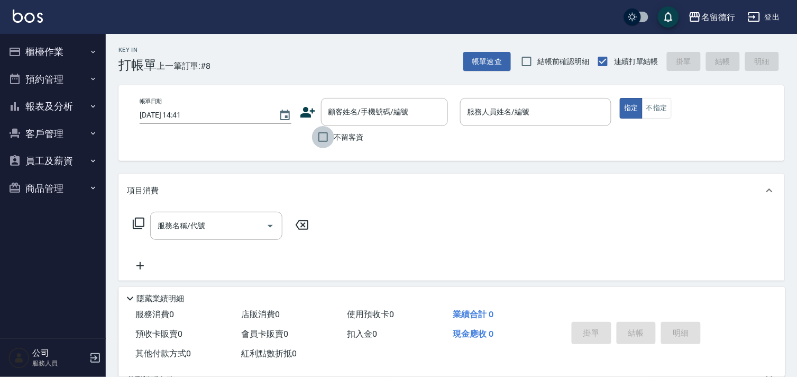
click at [329, 141] on input "不留客資" at bounding box center [323, 137] width 22 height 22
checkbox input "true"
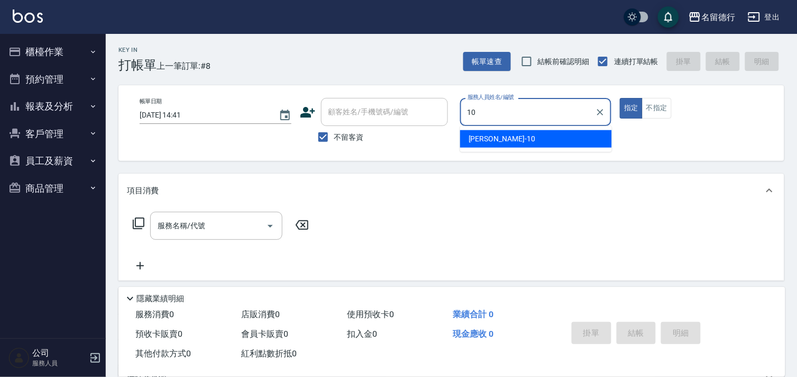
type input "[PERSON_NAME]-10"
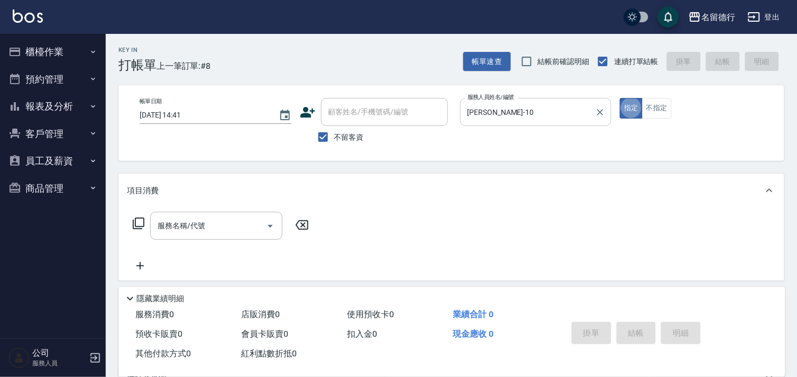
type button "true"
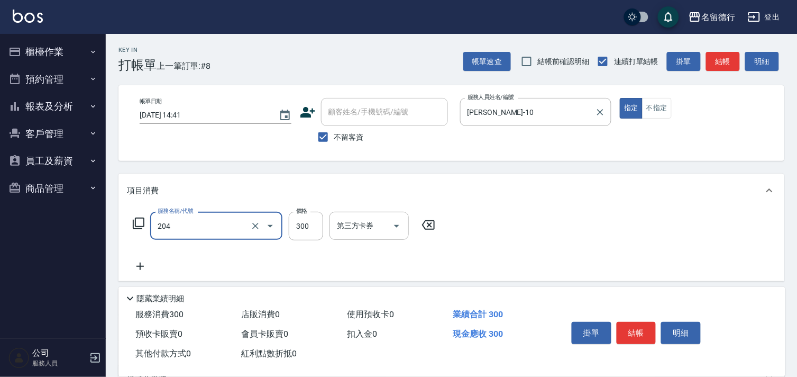
type input "洗髮(204)"
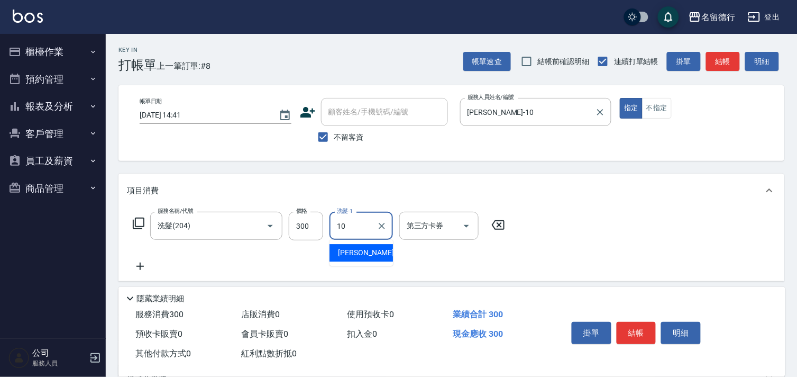
type input "[PERSON_NAME]-10"
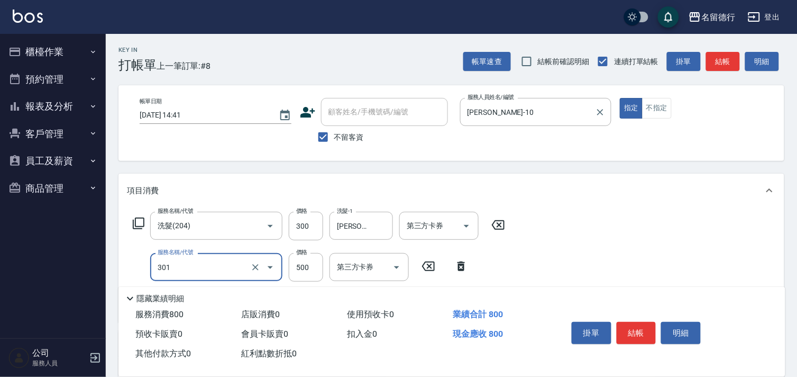
type input "剪髮(301)"
type input "400"
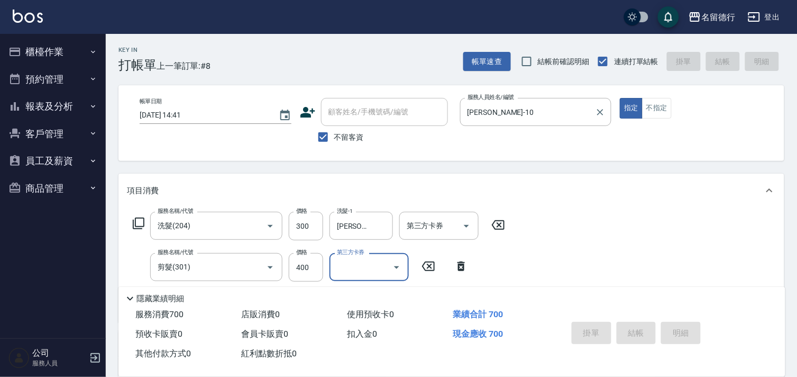
type input "[DATE] 16:28"
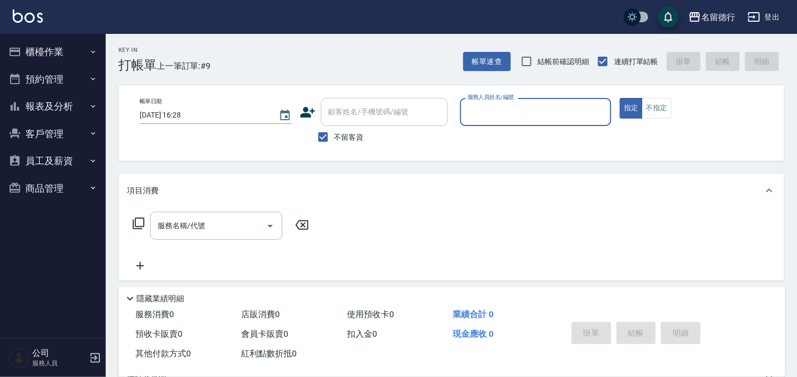
click at [45, 51] on button "櫃檯作業" at bounding box center [52, 52] width 97 height 28
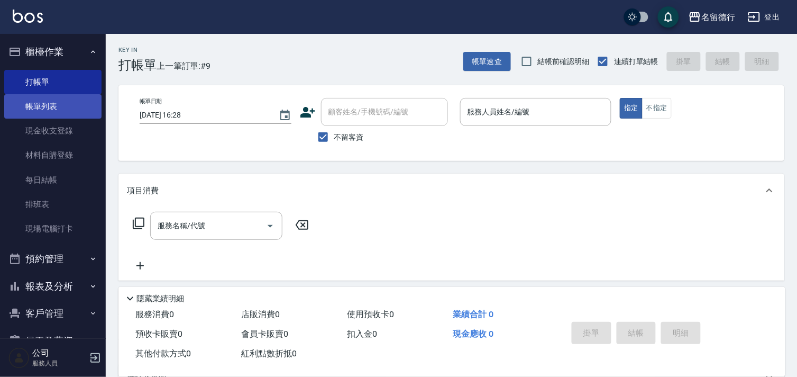
click at [40, 103] on link "帳單列表" at bounding box center [52, 106] width 97 height 24
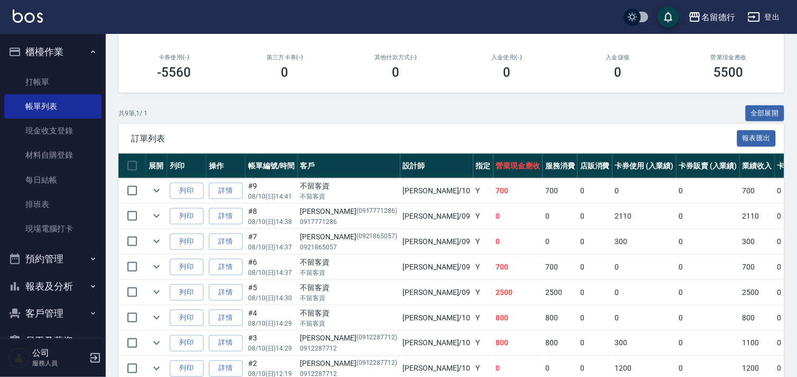
scroll to position [254, 0]
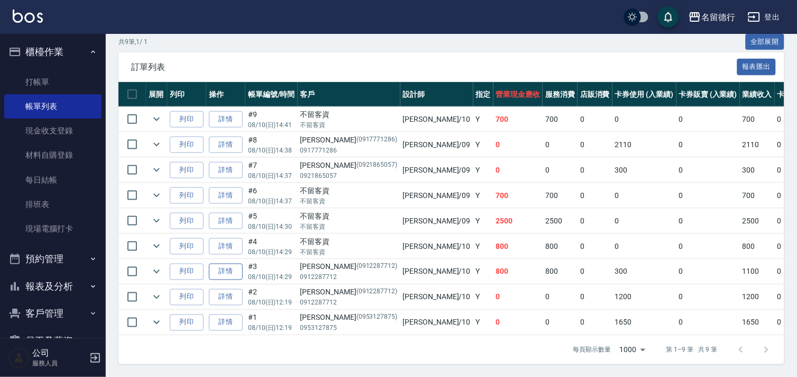
click at [220, 263] on link "詳情" at bounding box center [226, 271] width 34 height 16
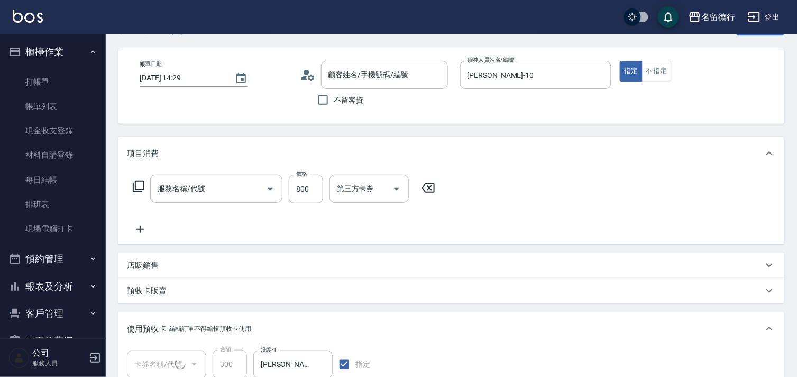
type input "[DATE] 14:29"
type input "[PERSON_NAME]-10"
type input "染髮(502)"
type input "[PERSON_NAME]/0912287712/0912287712"
type input "洗髮券售(1/1)"
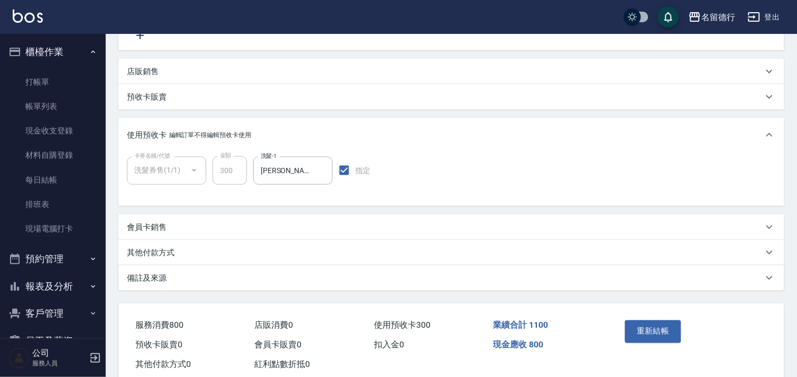
scroll to position [257, 0]
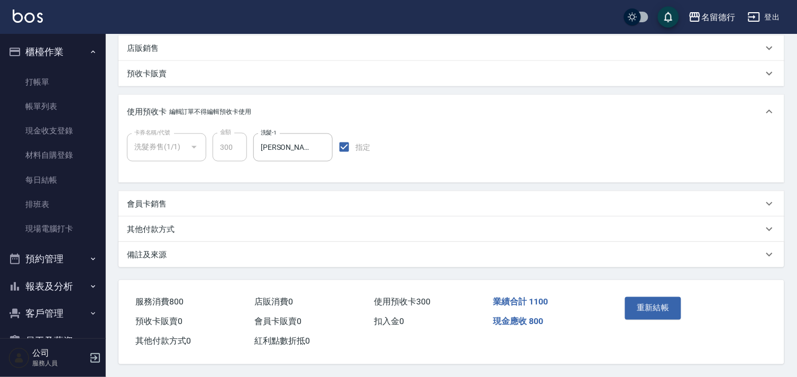
click at [150, 225] on p "其他付款方式" at bounding box center [151, 229] width 48 height 11
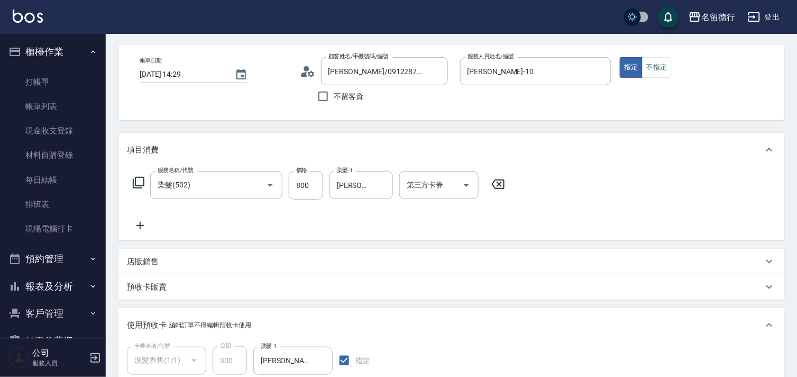
scroll to position [0, 0]
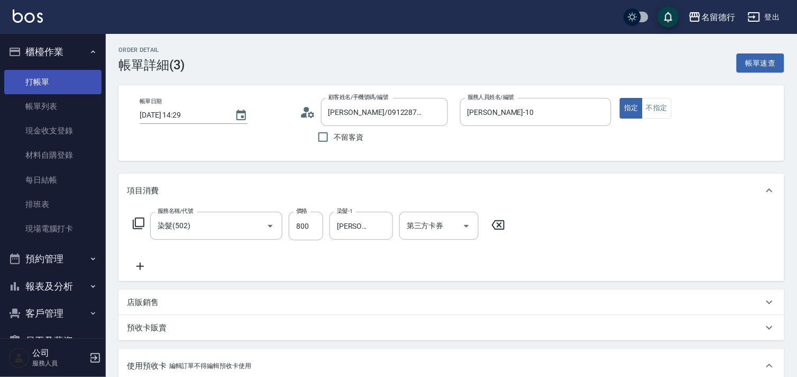
click at [23, 80] on link "打帳單" at bounding box center [52, 82] width 97 height 24
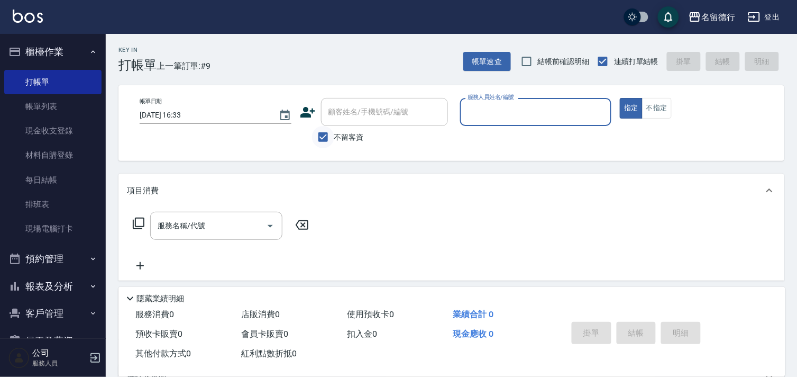
click at [323, 139] on input "不留客資" at bounding box center [323, 137] width 22 height 22
checkbox input "false"
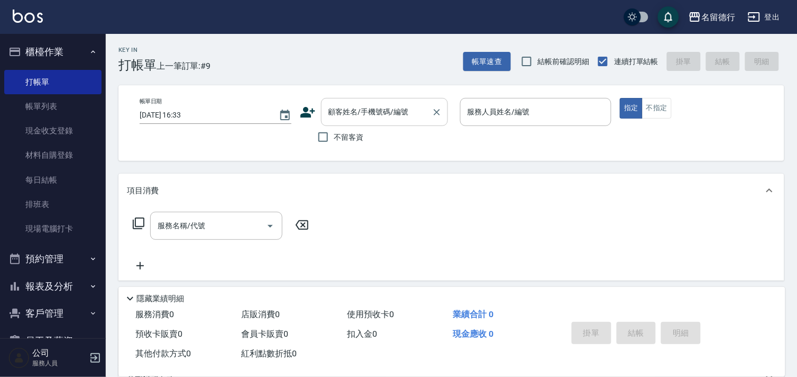
click at [339, 108] on div "顧客姓名/手機號碼/編號 顧客姓名/手機號碼/編號" at bounding box center [384, 112] width 127 height 28
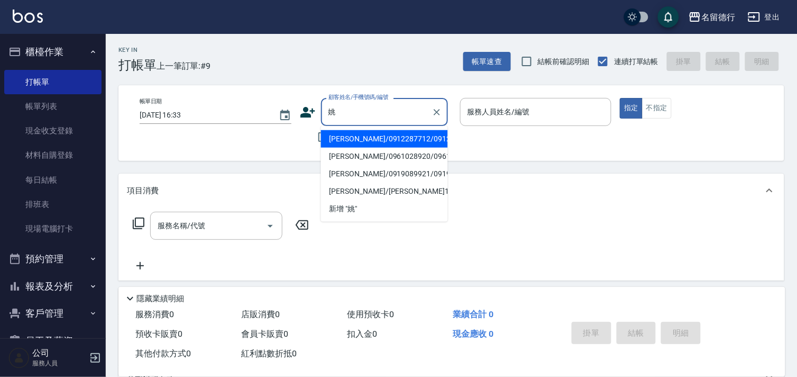
click at [344, 148] on li "[PERSON_NAME]/0912287712/0912287712" at bounding box center [384, 138] width 127 height 17
type input "[PERSON_NAME]/0912287712/0912287712"
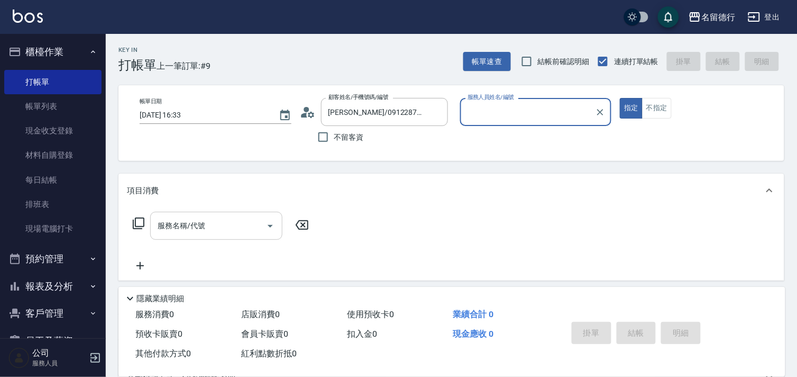
type input "[PERSON_NAME]-10"
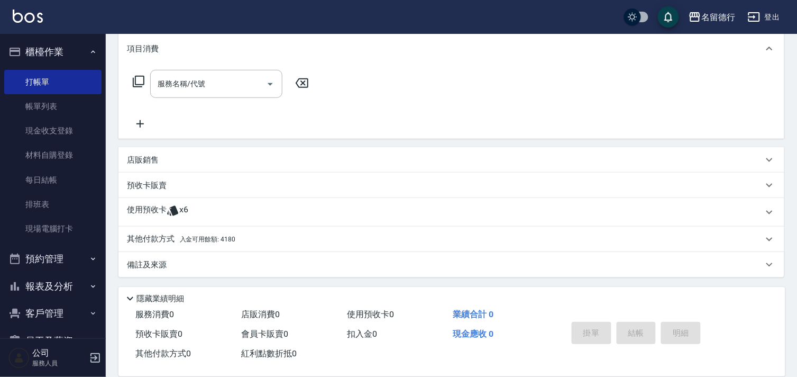
click at [197, 239] on span "入金可用餘額: 4180" at bounding box center [208, 238] width 56 height 7
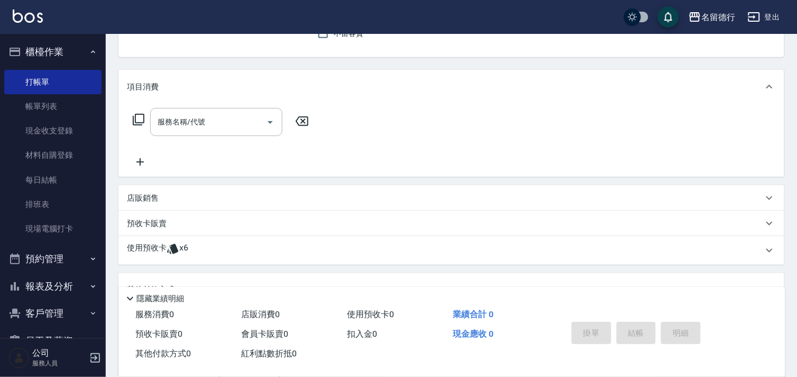
scroll to position [83, 0]
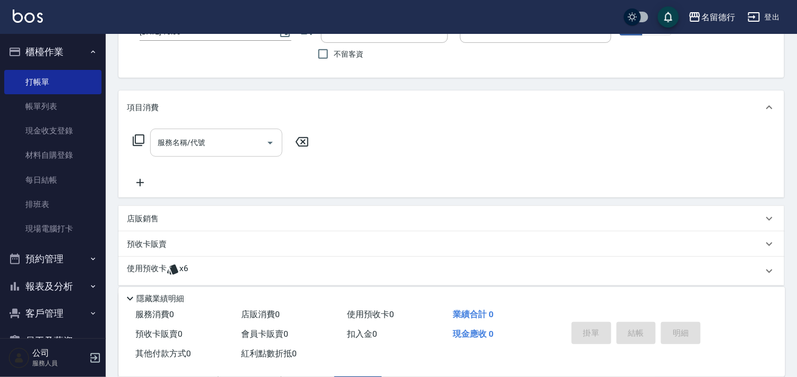
click at [184, 143] on div "服務名稱/代號 服務名稱/代號" at bounding box center [216, 143] width 132 height 28
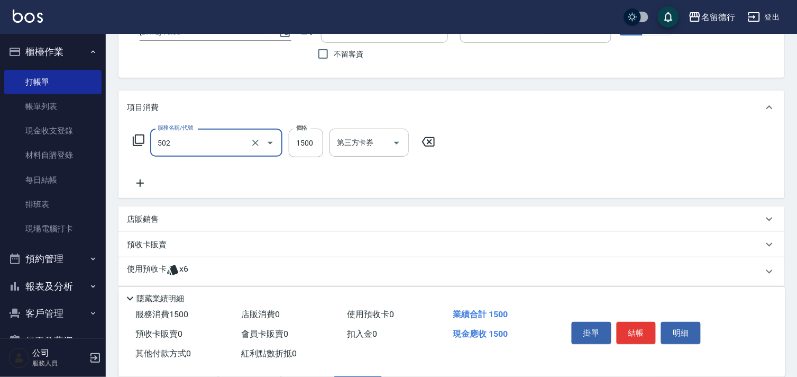
type input "染髮(502)"
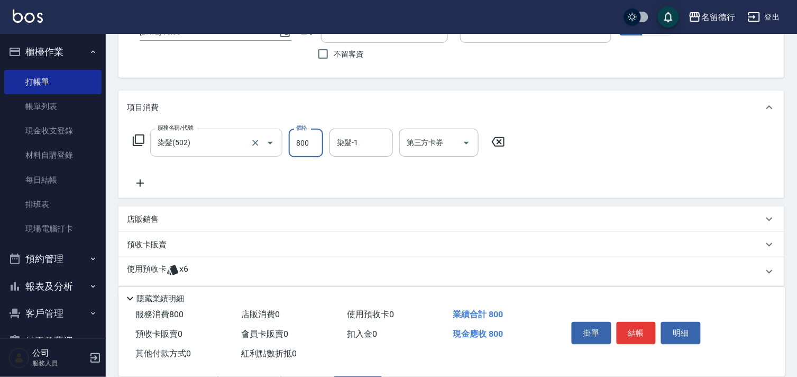
type input "800"
type input "0"
type input "[PERSON_NAME]-10"
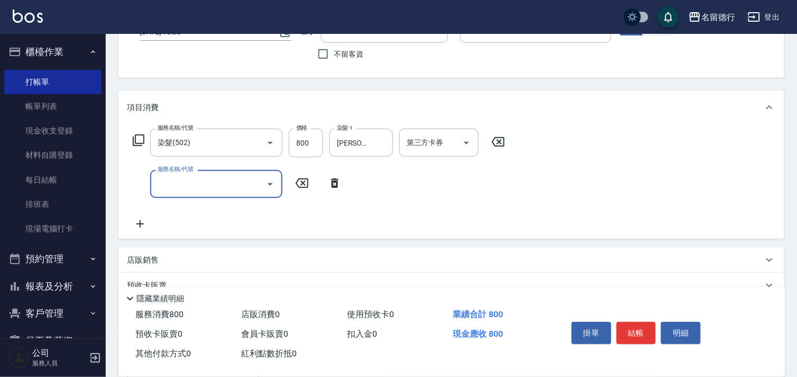
scroll to position [201, 0]
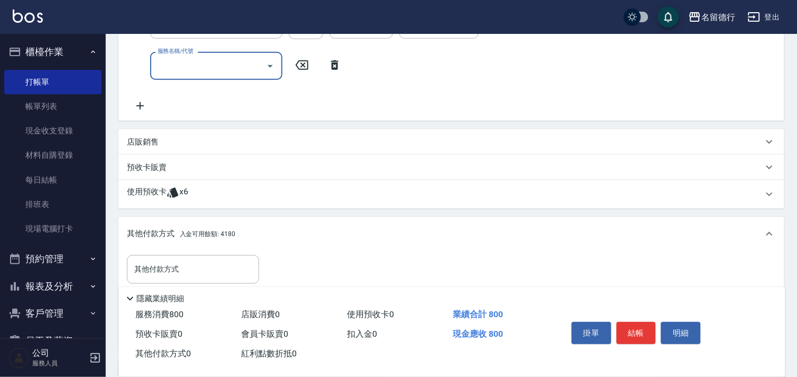
click at [165, 193] on p "使用預收卡" at bounding box center [147, 194] width 40 height 16
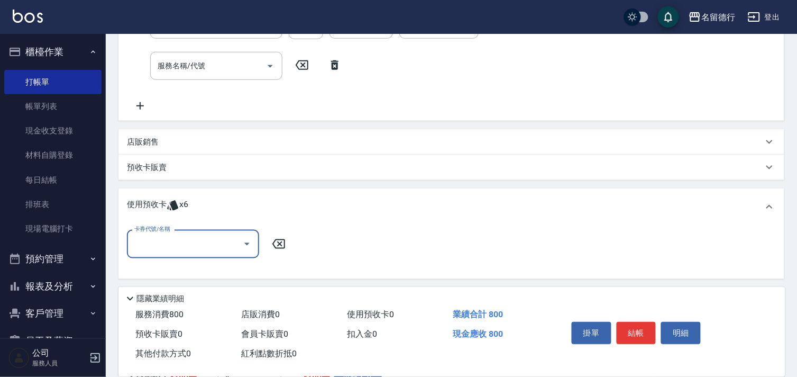
scroll to position [0, 0]
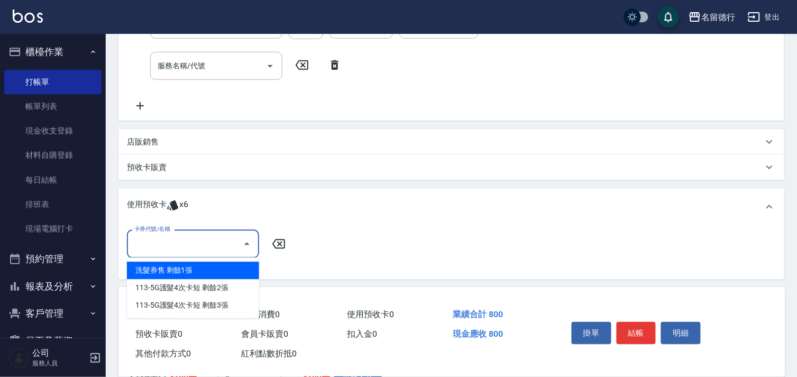
click at [159, 243] on input "卡券代號/名稱" at bounding box center [185, 243] width 107 height 19
click at [168, 267] on div "洗髮券售 剩餘1張" at bounding box center [193, 270] width 132 height 17
type input "洗髮券售"
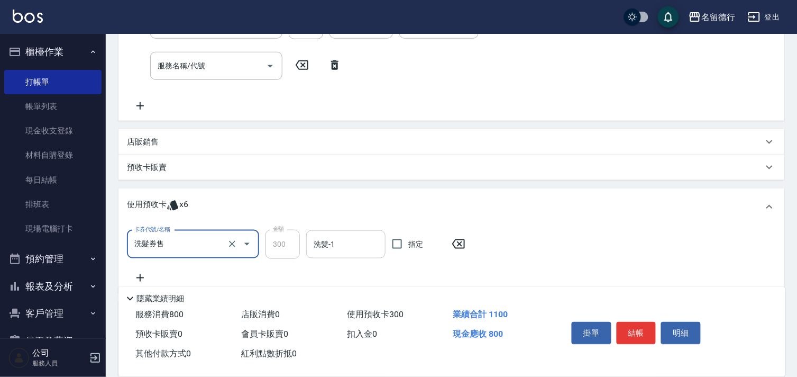
click at [325, 248] on div "洗髮-1 洗髮-1" at bounding box center [345, 244] width 79 height 28
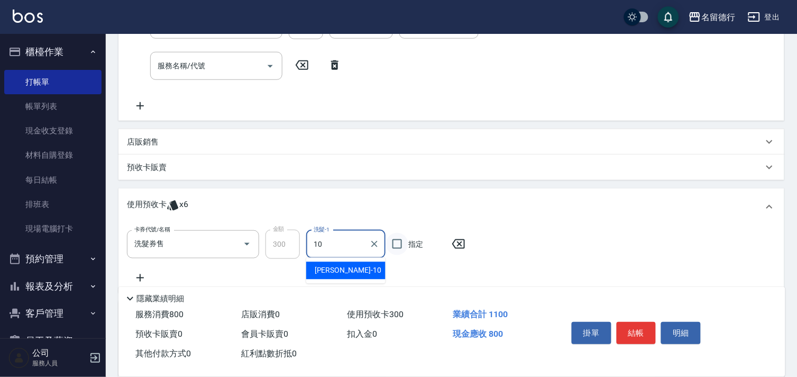
type input "[PERSON_NAME]-10"
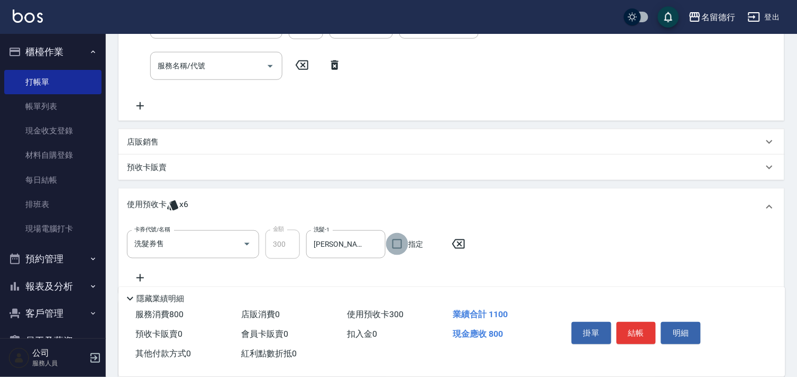
click at [400, 241] on input "指定" at bounding box center [397, 244] width 22 height 22
checkbox input "true"
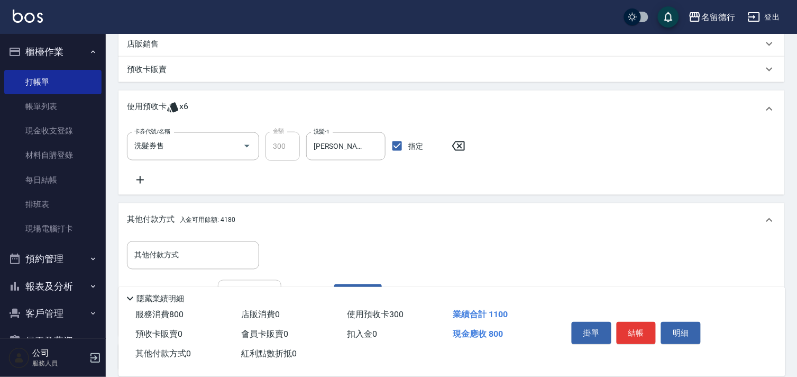
scroll to position [392, 0]
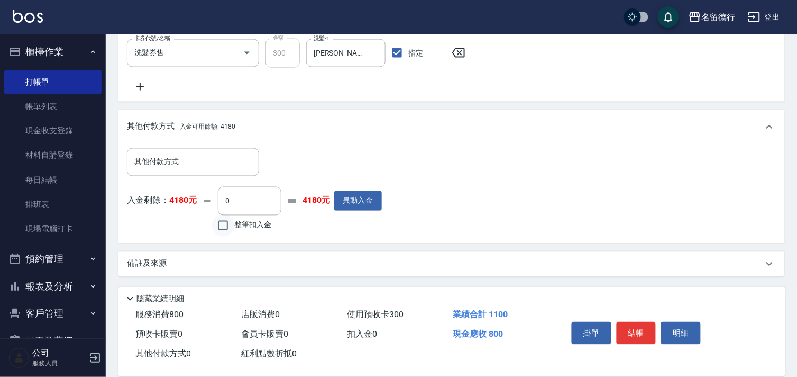
click at [224, 223] on input "整筆扣入金" at bounding box center [223, 225] width 22 height 22
checkbox input "true"
type input "800"
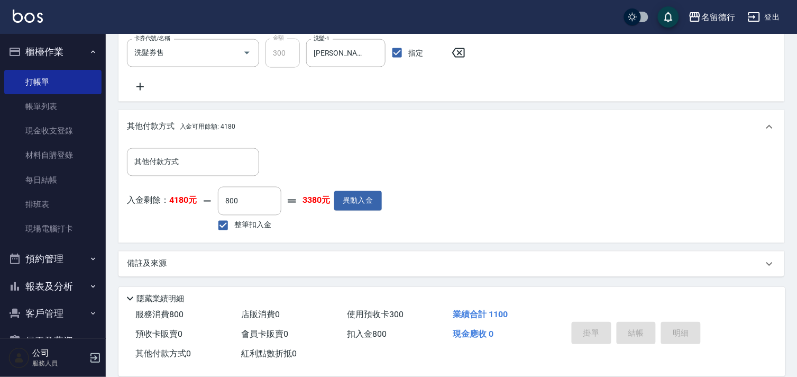
type input "[DATE] 16:34"
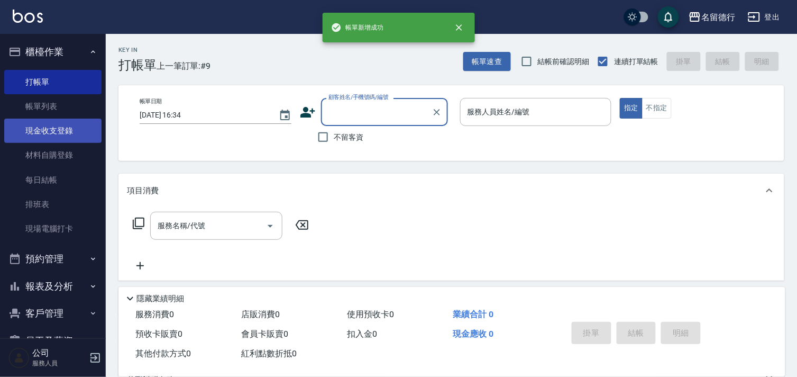
scroll to position [0, 0]
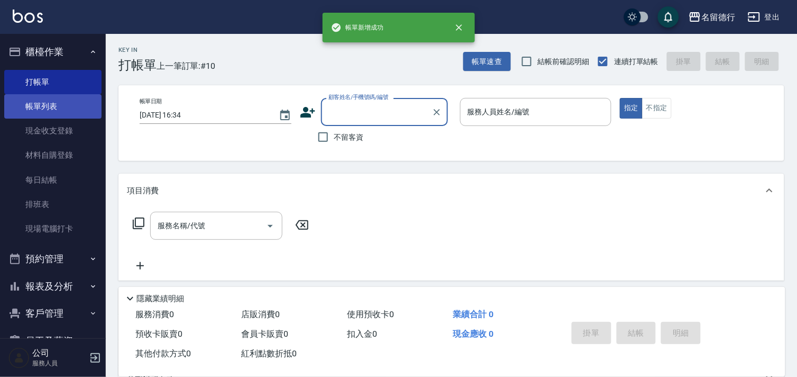
click at [50, 101] on link "帳單列表" at bounding box center [52, 106] width 97 height 24
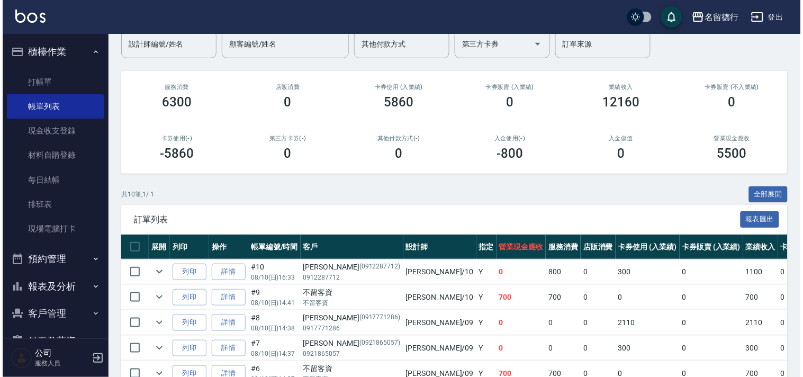
scroll to position [280, 0]
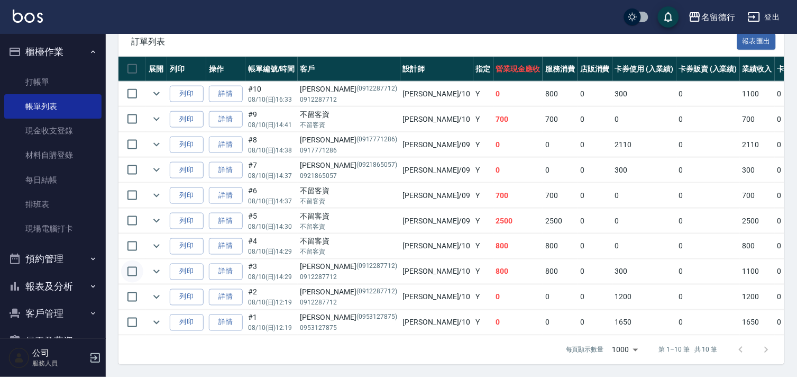
click at [133, 260] on input "checkbox" at bounding box center [132, 271] width 22 height 22
checkbox input "true"
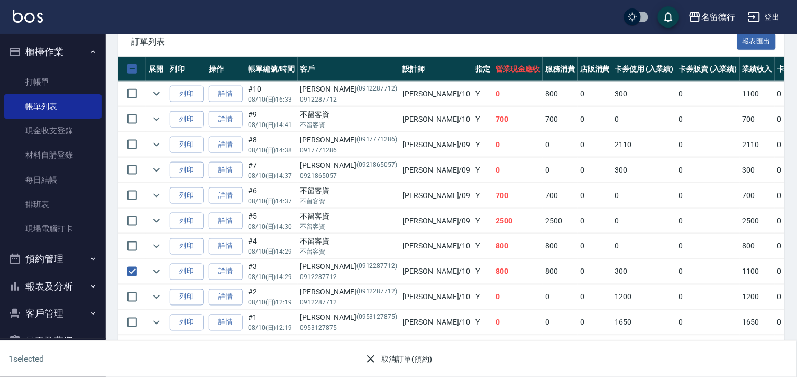
click at [394, 360] on button "取消訂單(預約)" at bounding box center [398, 359] width 77 height 20
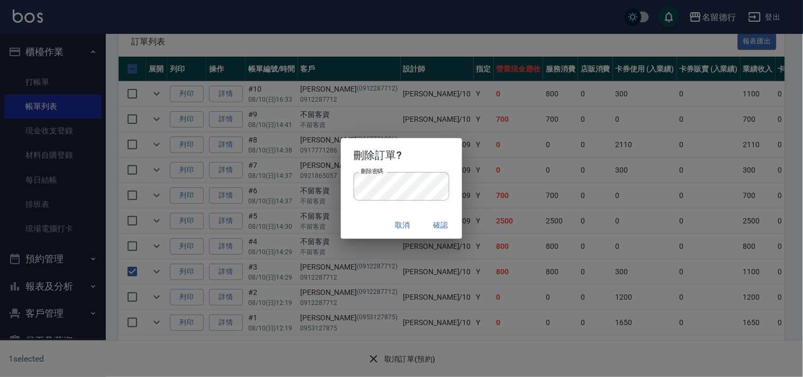
click at [433, 226] on button "確認" at bounding box center [441, 225] width 34 height 20
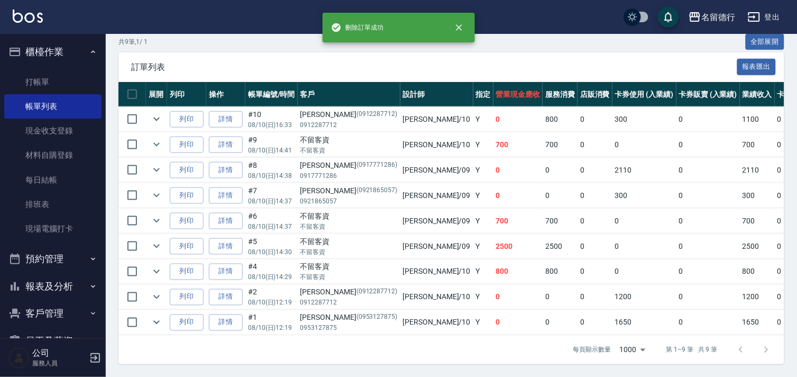
scroll to position [254, 0]
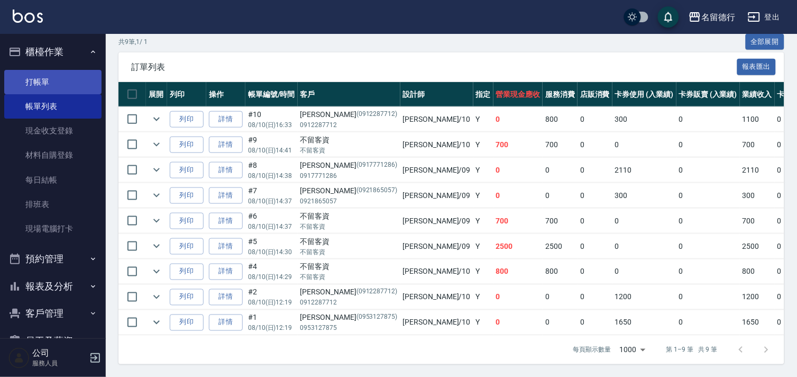
click at [39, 83] on link "打帳單" at bounding box center [52, 82] width 97 height 24
